Goal: Check status: Check status

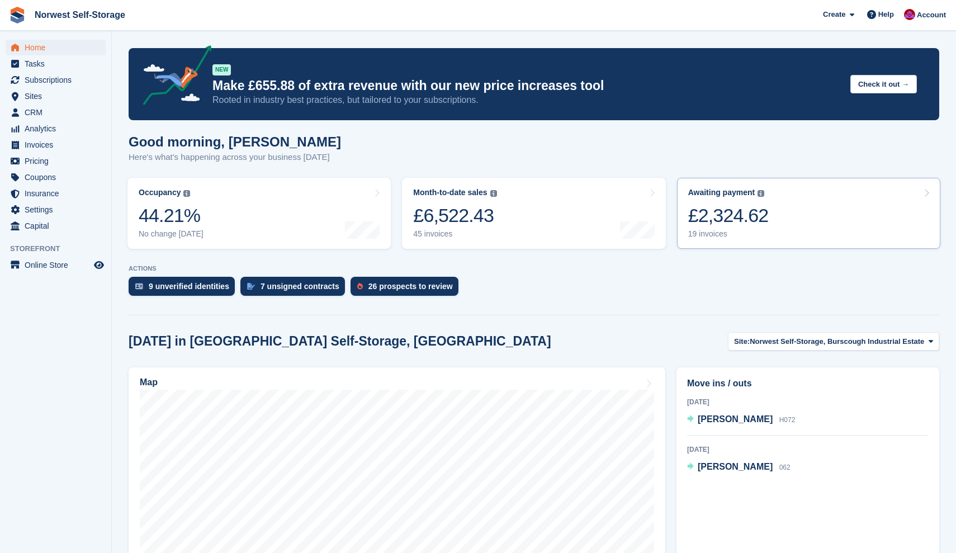
click at [774, 216] on link "Awaiting payment The total outstanding balance on all open invoices. £2,324.62 …" at bounding box center [808, 213] width 263 height 71
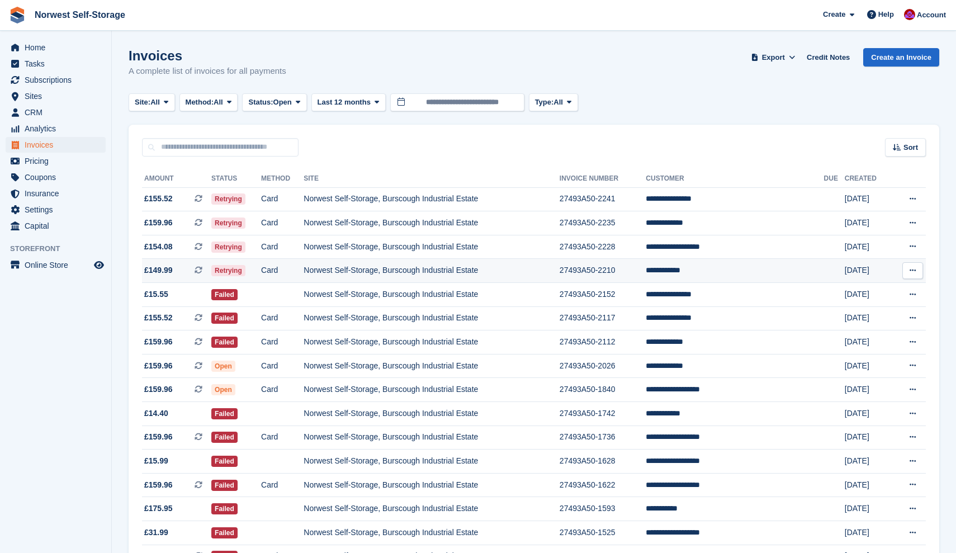
click at [188, 273] on span "£149.99 This is a recurring subscription invoice." at bounding box center [176, 270] width 69 height 12
click at [184, 248] on span "£154.08 This is a recurring subscription invoice." at bounding box center [176, 247] width 69 height 12
click at [182, 219] on span "£159.96 This is a recurring subscription invoice." at bounding box center [176, 223] width 69 height 12
click at [189, 200] on span "£155.52 This is a recurring subscription invoice." at bounding box center [176, 199] width 69 height 12
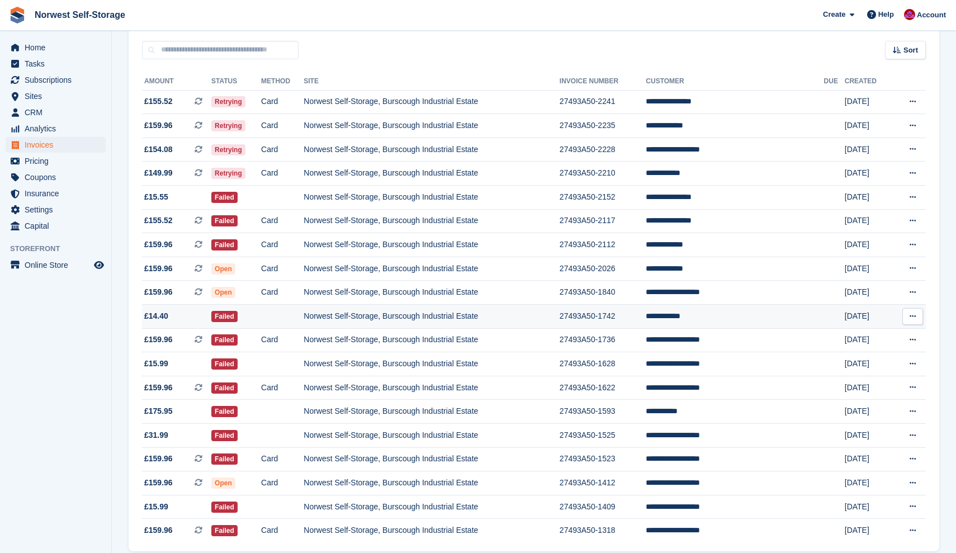
scroll to position [93, 0]
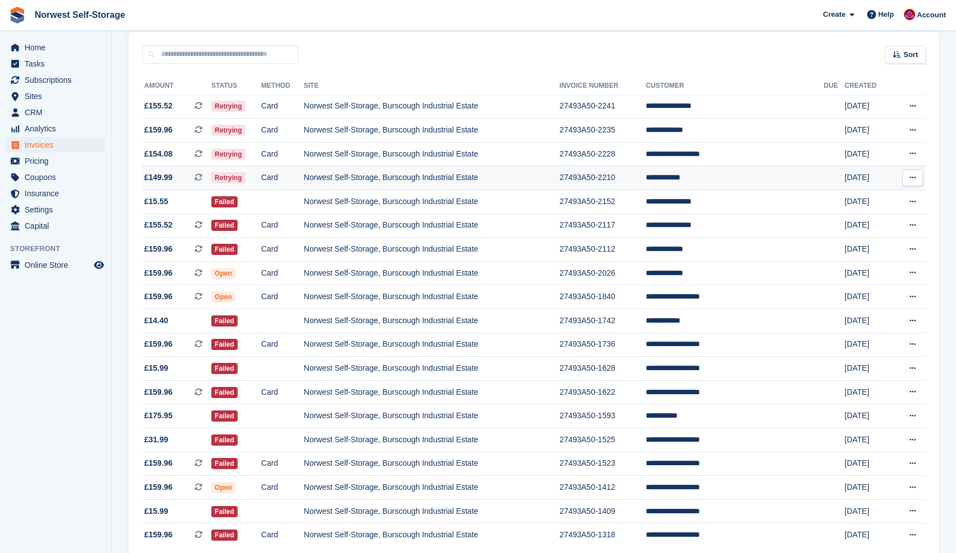
click at [694, 178] on td "**********" at bounding box center [735, 178] width 178 height 24
click at [163, 181] on span "£149.99" at bounding box center [158, 178] width 29 height 12
click at [29, 48] on span "Home" at bounding box center [58, 48] width 67 height 16
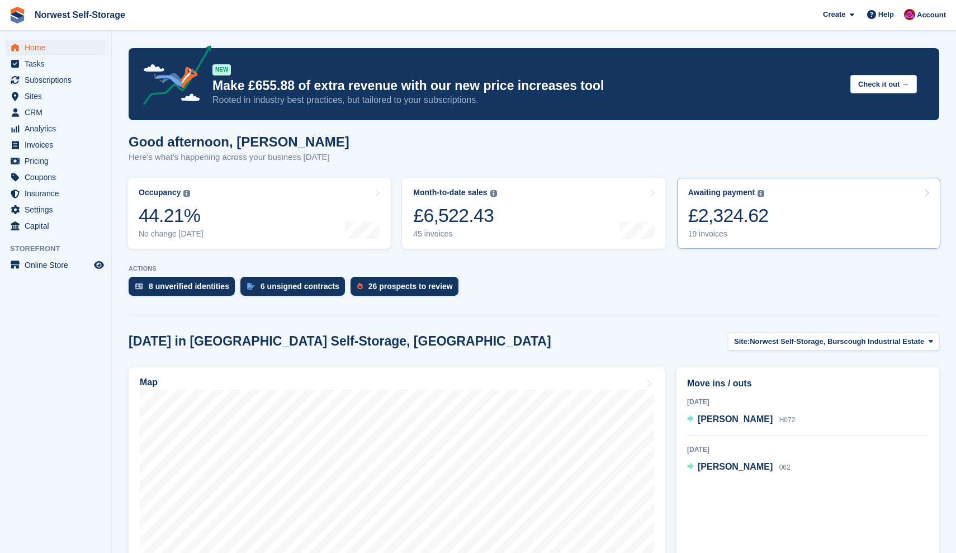
click at [817, 214] on link "Awaiting payment The total outstanding balance on all open invoices. £2,324.62 …" at bounding box center [808, 213] width 263 height 71
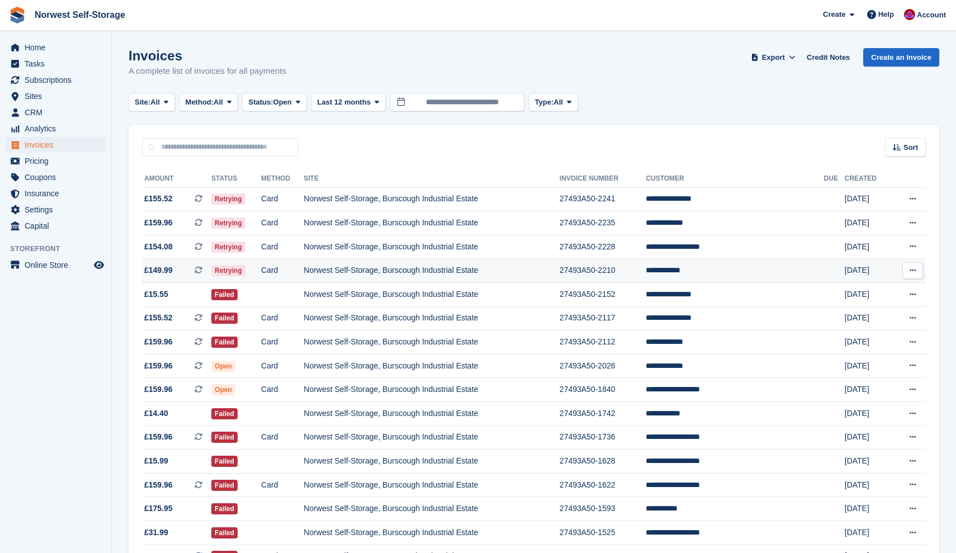
click at [160, 272] on span "£149.99" at bounding box center [158, 270] width 29 height 12
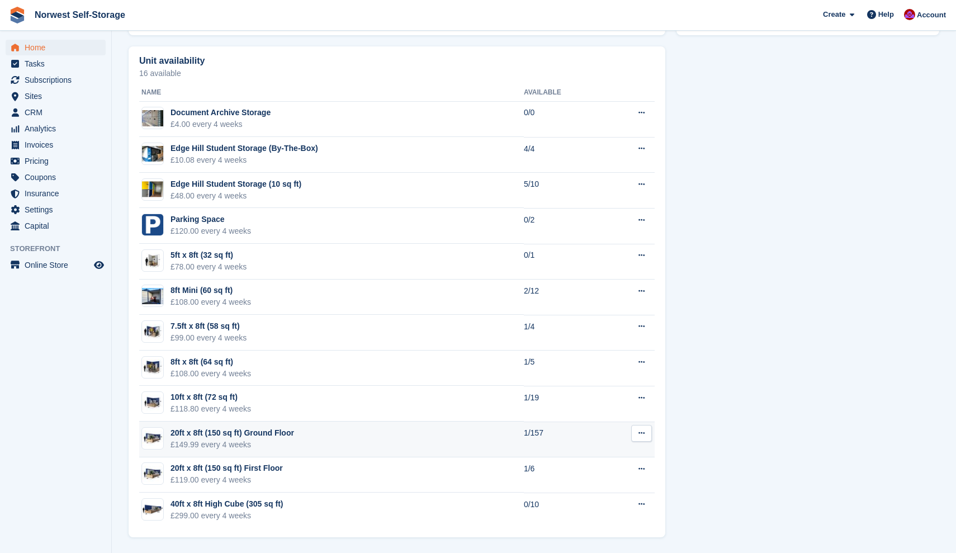
scroll to position [623, 0]
